Goal: Task Accomplishment & Management: Manage account settings

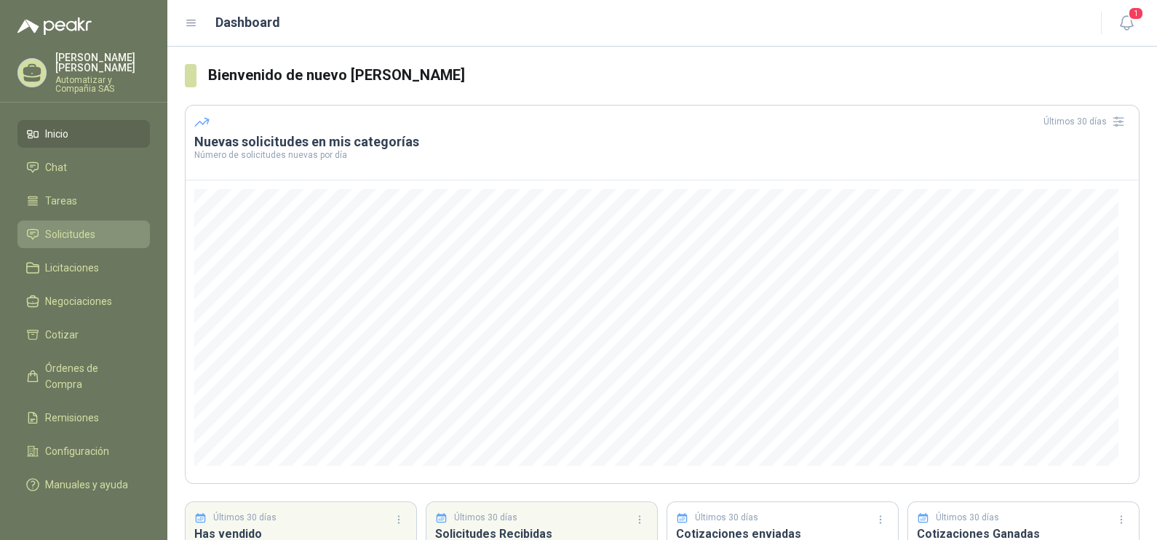
click at [78, 226] on span "Solicitudes" at bounding box center [70, 234] width 50 height 16
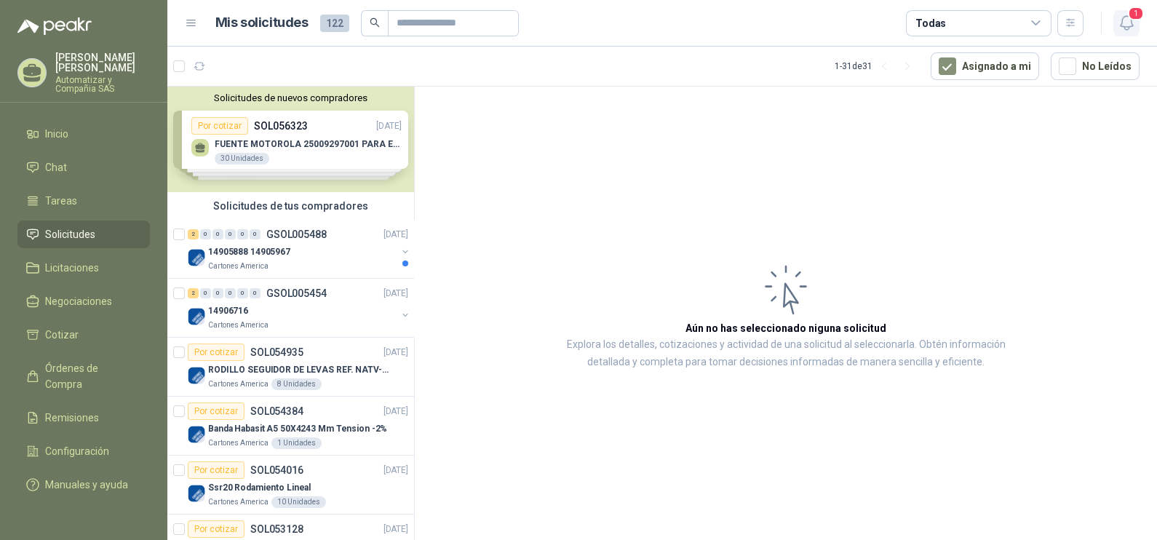
click at [1125, 25] on icon "button" at bounding box center [1127, 23] width 18 height 18
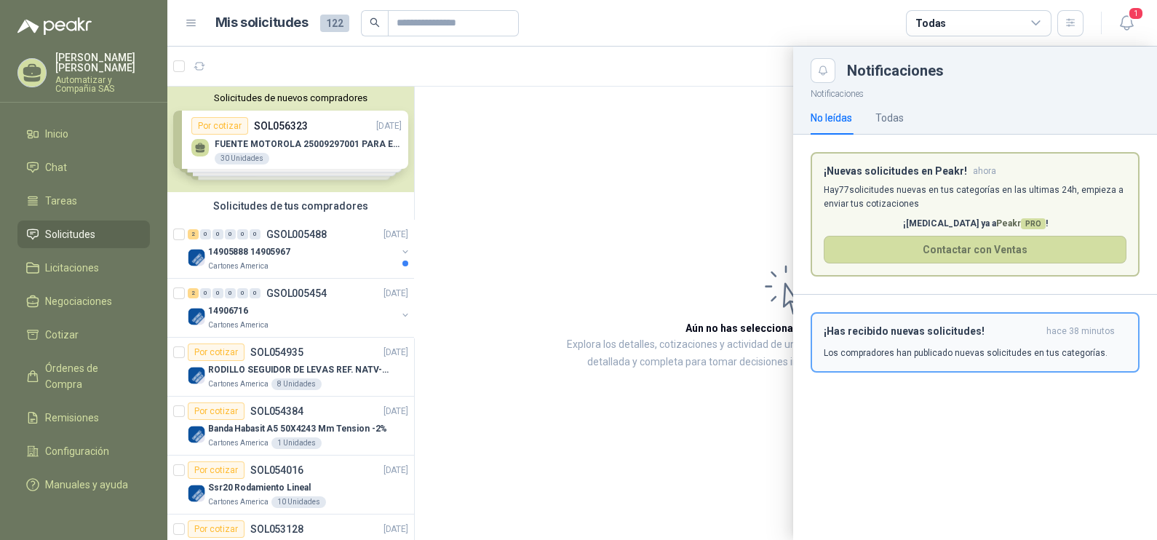
click at [877, 341] on div "¡Has recibido nuevas solicitudes! hace 38 minutos Los compradores han publicado…" at bounding box center [975, 342] width 303 height 34
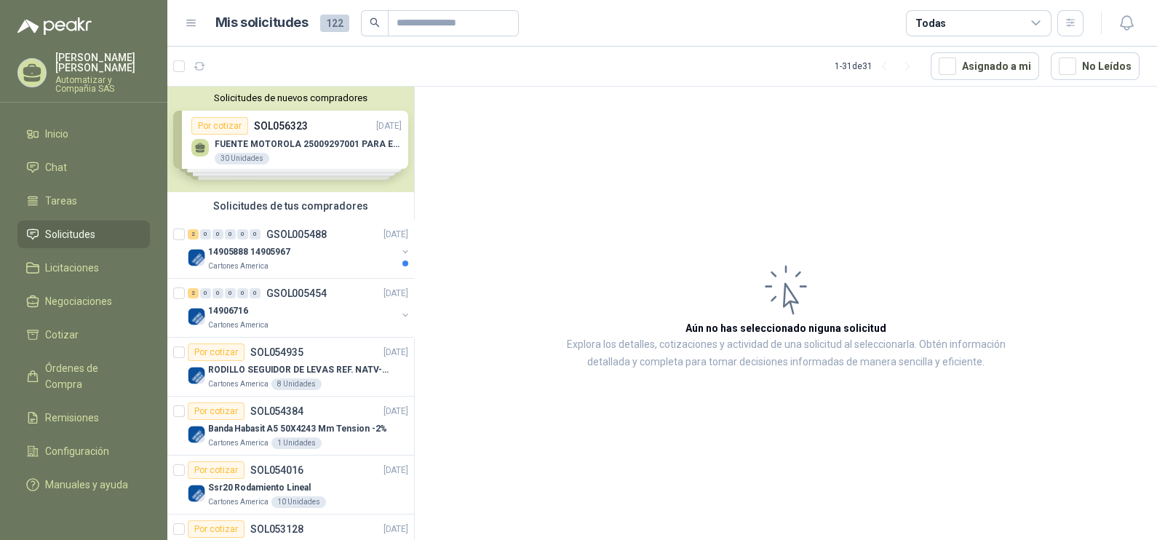
click at [360, 261] on div "Cartones America" at bounding box center [302, 267] width 189 height 12
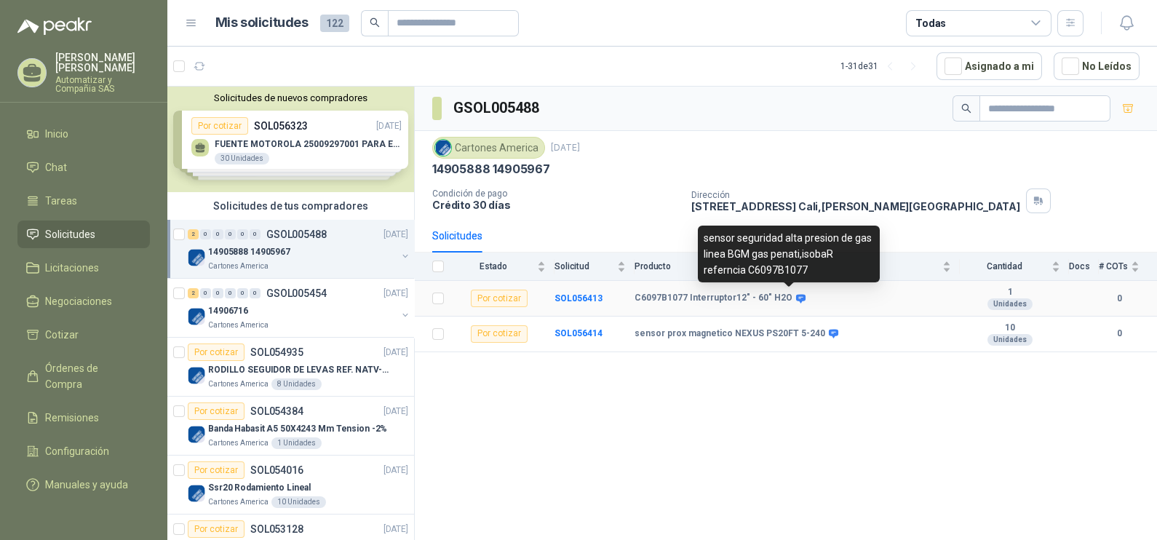
click at [796, 296] on icon at bounding box center [800, 298] width 9 height 9
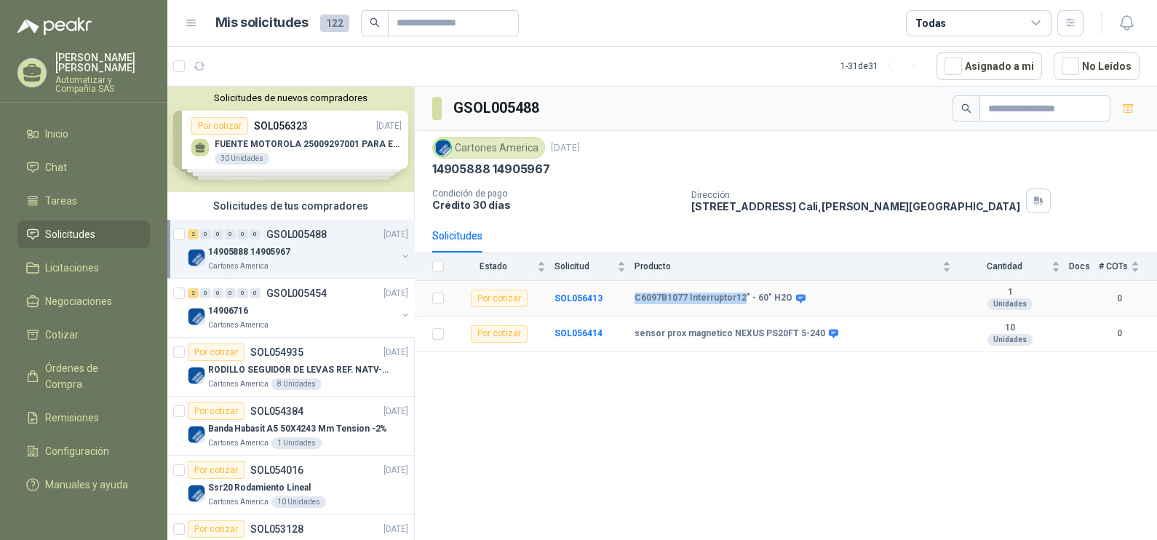
drag, startPoint x: 633, startPoint y: 298, endPoint x: 742, endPoint y: 302, distance: 108.5
click at [742, 302] on tr "Por cotizar SOL056413 C6097B1077 Interruptor12" - 60" H2O 1 Unidades 0" at bounding box center [786, 299] width 743 height 36
drag, startPoint x: 742, startPoint y: 302, endPoint x: 734, endPoint y: 298, distance: 8.8
copy tr "C6097B1077 Interruptor12"
click at [785, 390] on div "GSOL005488 Cartones America [DATE] 14905888 14905967 Condición de pago Crédito …" at bounding box center [786, 316] width 743 height 459
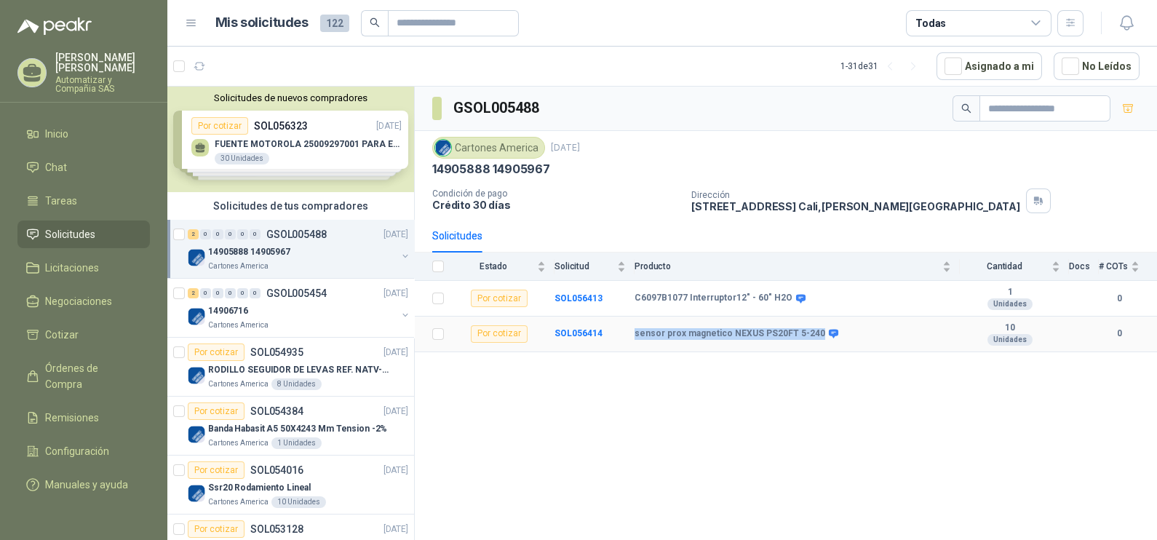
drag, startPoint x: 634, startPoint y: 335, endPoint x: 812, endPoint y: 340, distance: 177.7
click at [812, 340] on td "sensor prox magnetico NEXUS PS20FT 5-240" at bounding box center [797, 335] width 325 height 36
drag, startPoint x: 812, startPoint y: 340, endPoint x: 800, endPoint y: 336, distance: 12.4
copy b "sensor prox magnetico NEXUS PS20FT 5-240"
click at [710, 379] on div "GSOL005488 Cartones America [DATE] 14905888 14905967 Condición de pago Crédito …" at bounding box center [786, 316] width 743 height 459
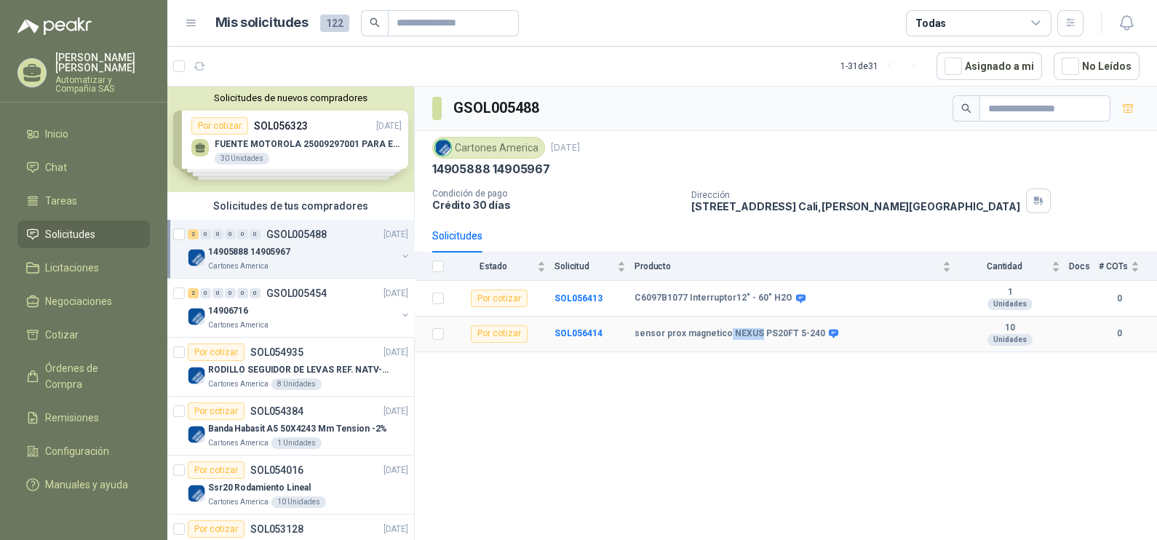
drag, startPoint x: 725, startPoint y: 334, endPoint x: 753, endPoint y: 341, distance: 28.6
click at [753, 341] on td "sensor prox magnetico NEXUS PS20FT 5-240" at bounding box center [797, 335] width 325 height 36
drag, startPoint x: 753, startPoint y: 341, endPoint x: 746, endPoint y: 336, distance: 8.3
copy b "NEXUS"
click at [731, 420] on div "GSOL005488 Cartones America [DATE] 14905888 14905967 Condición de pago Crédito …" at bounding box center [786, 316] width 743 height 459
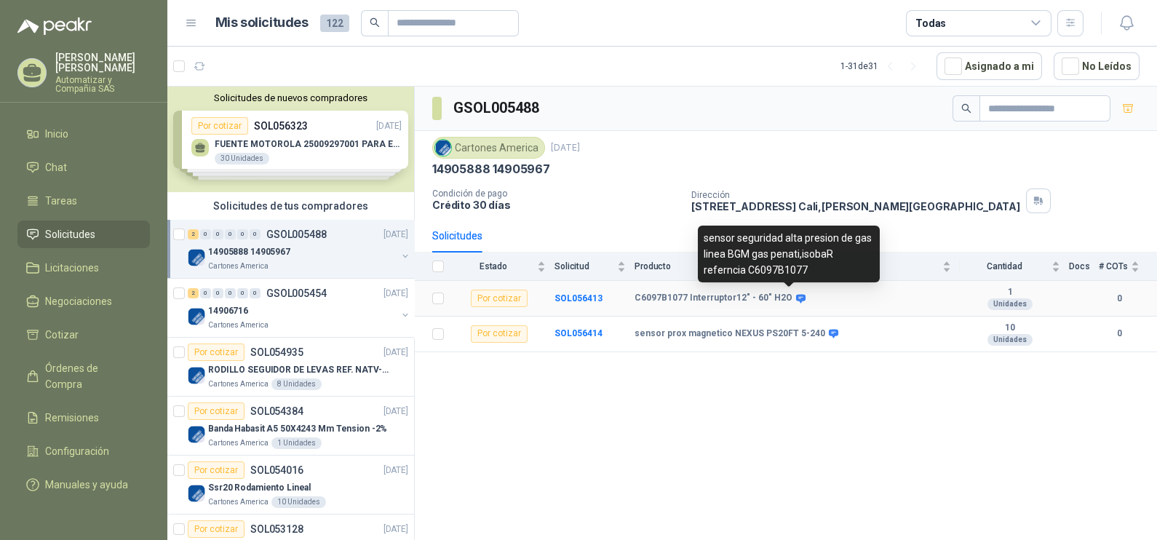
click at [796, 295] on icon at bounding box center [801, 298] width 11 height 11
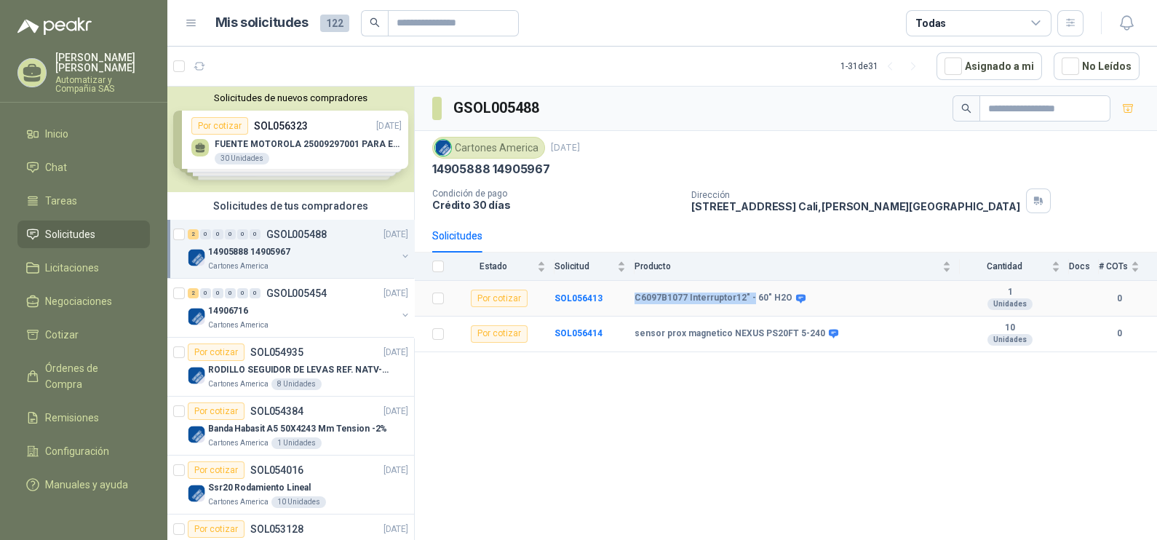
drag, startPoint x: 632, startPoint y: 297, endPoint x: 747, endPoint y: 304, distance: 115.3
click at [747, 304] on tr "Por cotizar SOL056413 C6097B1077 Interruptor12" - 60" H2O 1 Unidades 0" at bounding box center [786, 299] width 743 height 36
drag, startPoint x: 747, startPoint y: 304, endPoint x: 721, endPoint y: 298, distance: 27.0
click at [721, 298] on b "C6097B1077 Interruptor12" - 60" H2O" at bounding box center [714, 299] width 158 height 12
copy tr "C6097B1077 Interruptor12" -"
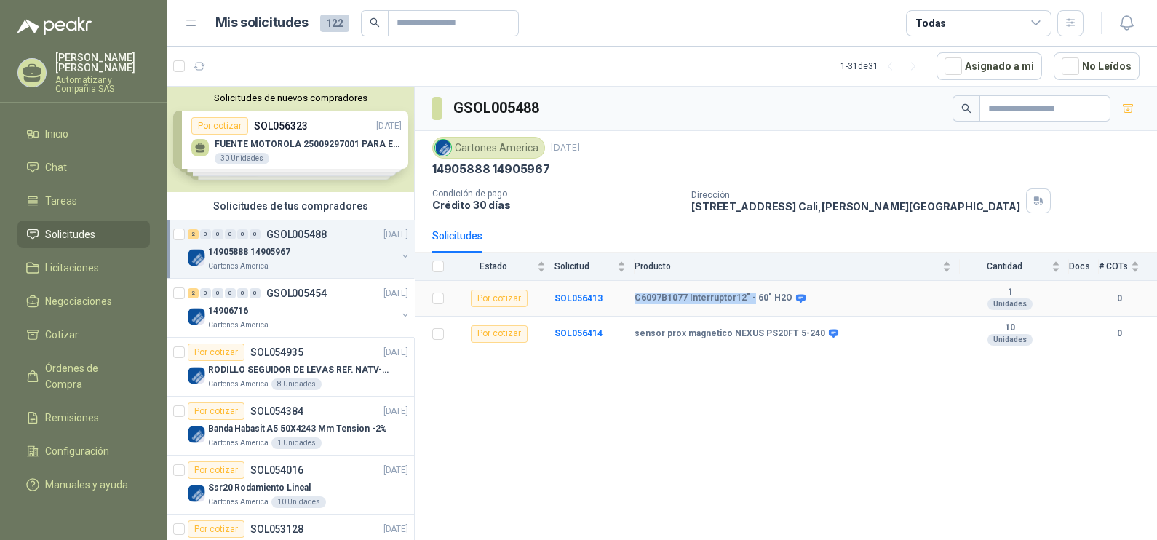
click at [630, 310] on td "SOL056413" at bounding box center [595, 299] width 80 height 36
drag, startPoint x: 633, startPoint y: 297, endPoint x: 783, endPoint y: 296, distance: 149.2
click at [783, 296] on tr "Por cotizar SOL056413 C6097B1077 Interruptor12" - 60" H2O 1 Unidades 0" at bounding box center [786, 299] width 743 height 36
drag, startPoint x: 783, startPoint y: 296, endPoint x: 776, endPoint y: 301, distance: 7.9
copy tr "C6097B1077 Interruptor12" - 60" H2O"
